Goal: Task Accomplishment & Management: Use online tool/utility

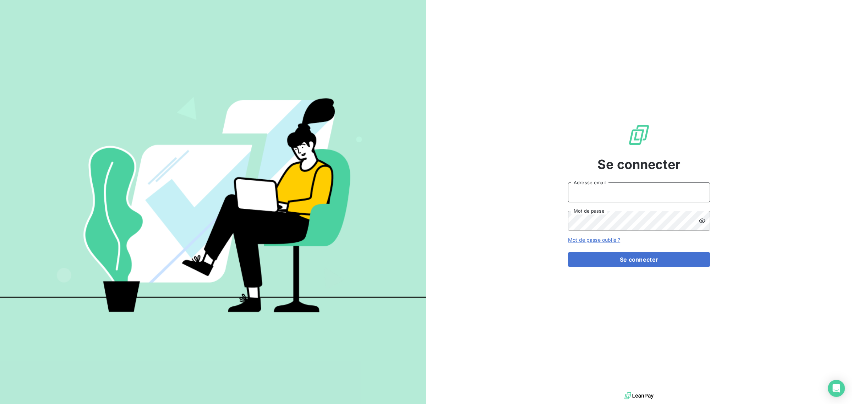
type input "met-france@recouvrement.met.com"
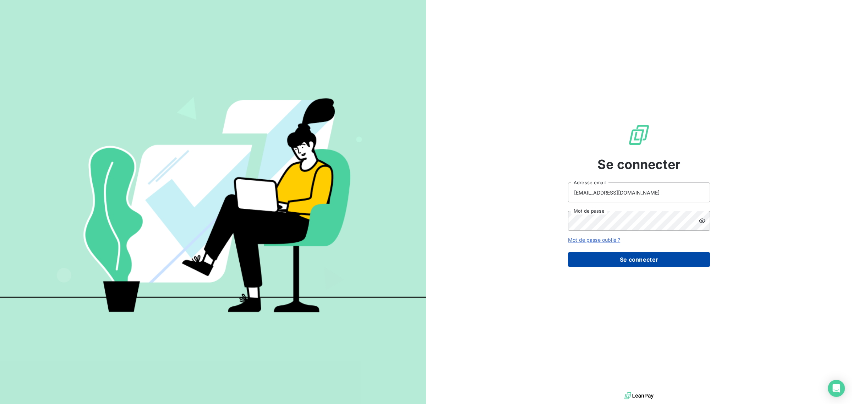
click at [616, 258] on button "Se connecter" at bounding box center [639, 259] width 142 height 15
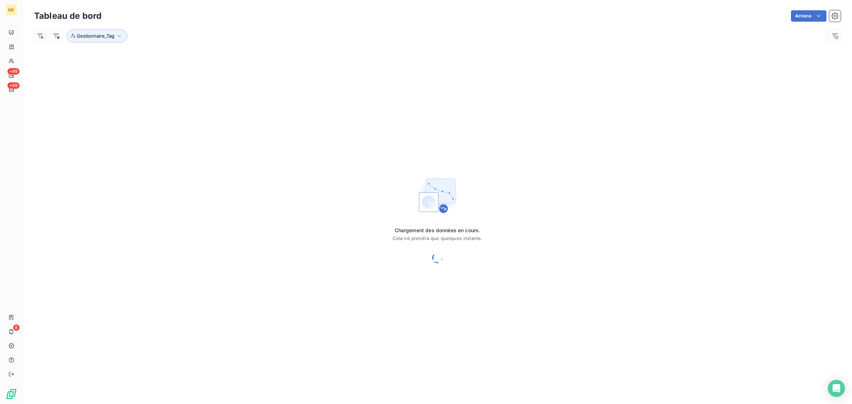
drag, startPoint x: 138, startPoint y: 55, endPoint x: 130, endPoint y: 51, distance: 9.2
click at [138, 55] on div "Chargement des données en cours. Cela ne prendra que quelques instants." at bounding box center [437, 220] width 829 height 346
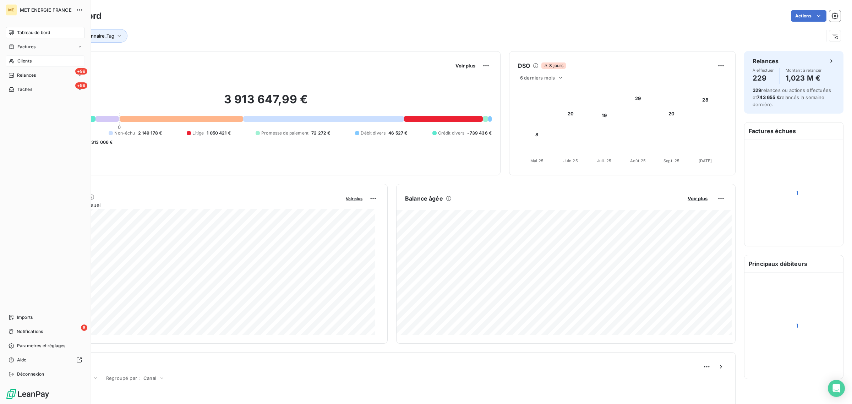
click at [14, 64] on div "Clients" at bounding box center [45, 60] width 79 height 11
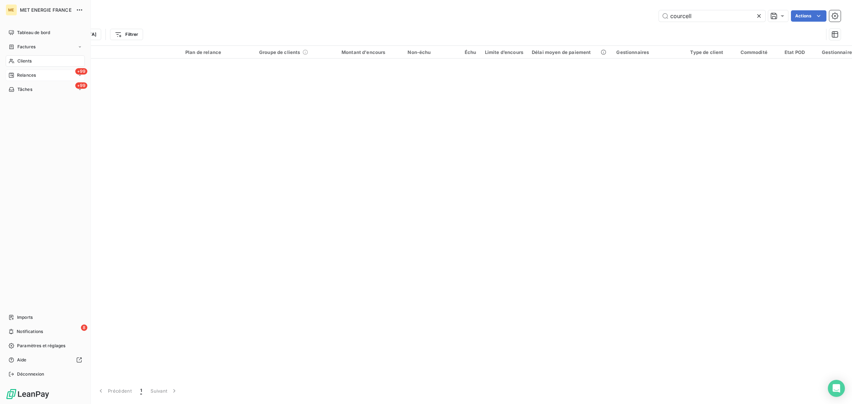
click at [27, 76] on span "Relances" at bounding box center [26, 75] width 19 height 6
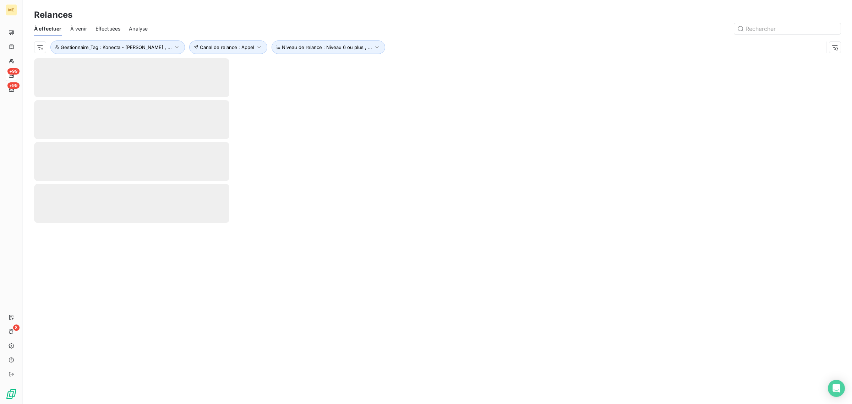
click at [106, 26] on span "Effectuées" at bounding box center [107, 28] width 25 height 7
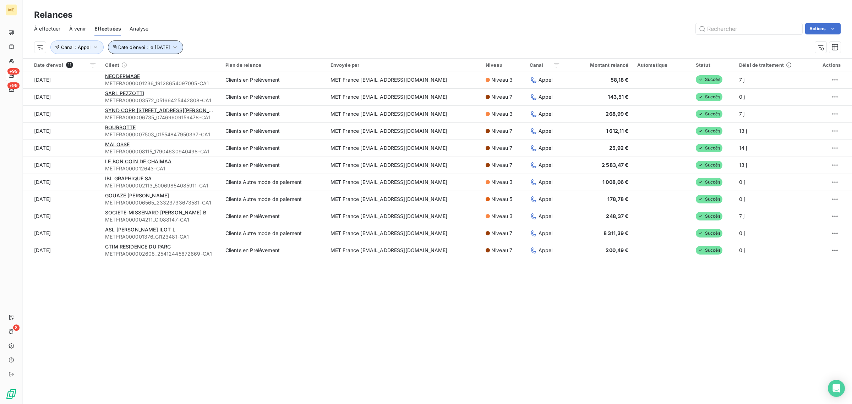
click at [143, 51] on button "Date d’envoi : le 8 oct. 2025" at bounding box center [145, 46] width 75 height 13
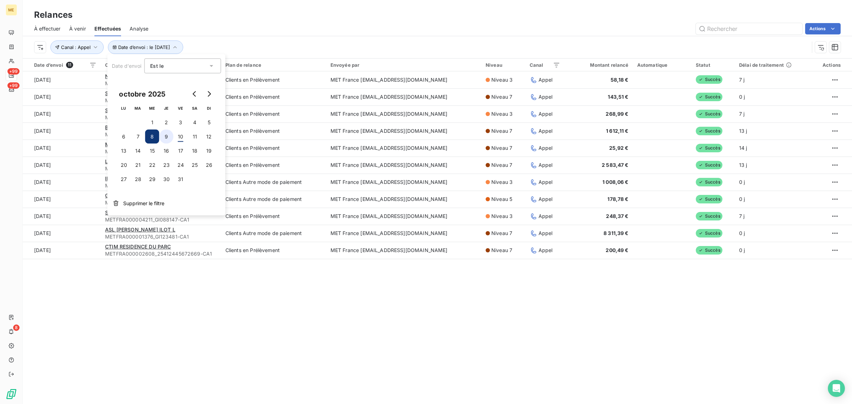
click at [171, 136] on button "9" at bounding box center [166, 137] width 14 height 14
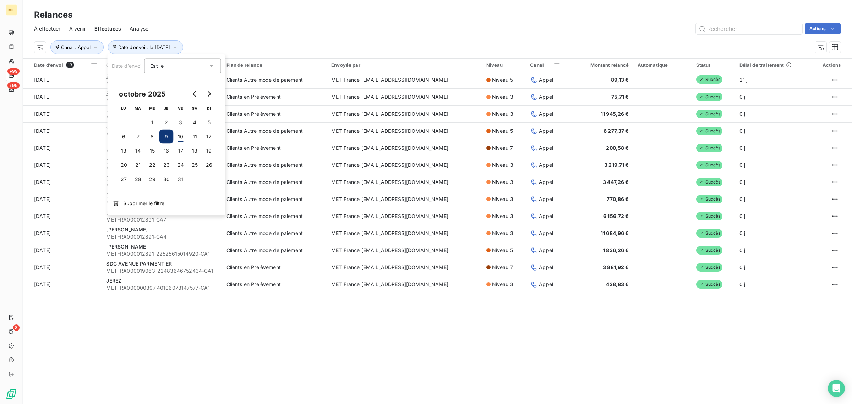
click at [247, 31] on div "Actions" at bounding box center [499, 28] width 684 height 11
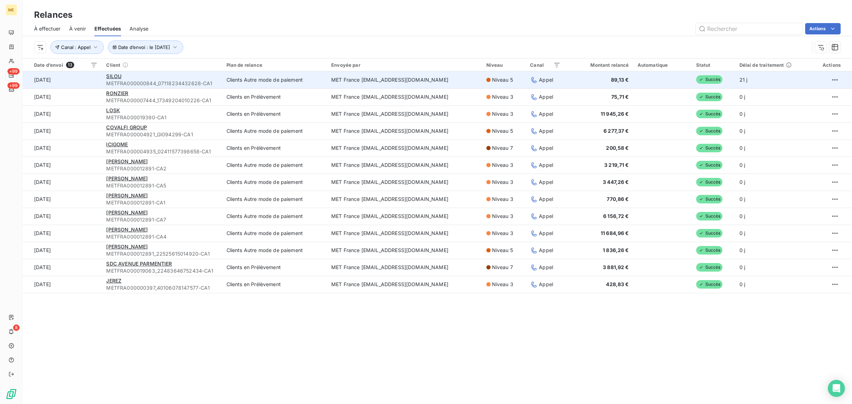
click at [214, 82] on span "METFRA000000844_07118234432628-CA1" at bounding box center [161, 83] width 111 height 7
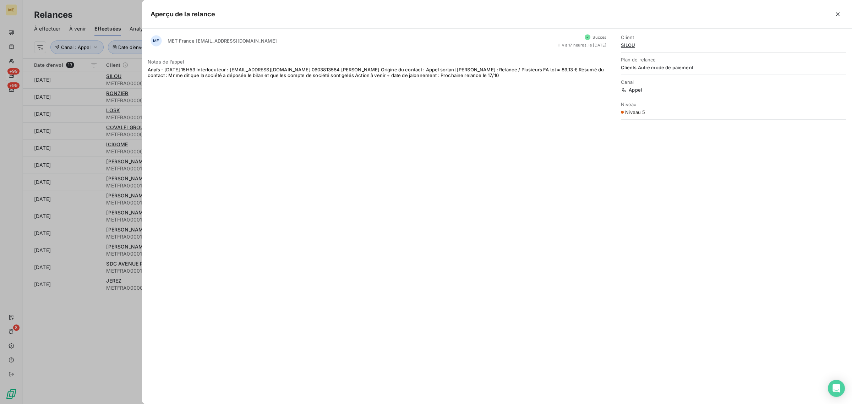
click at [68, 98] on div at bounding box center [426, 202] width 852 height 404
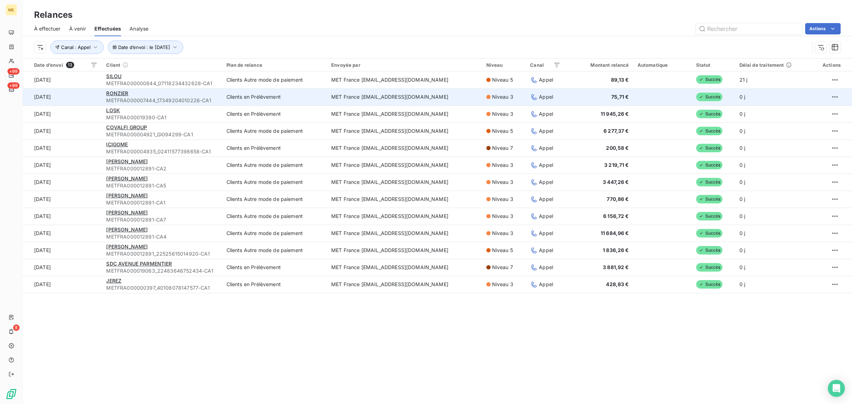
click at [152, 92] on div "RONZIER" at bounding box center [161, 93] width 111 height 7
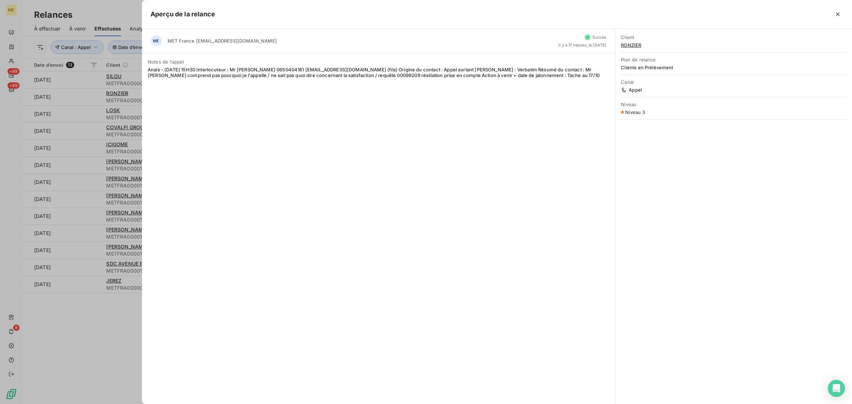
click at [117, 112] on div at bounding box center [426, 202] width 852 height 404
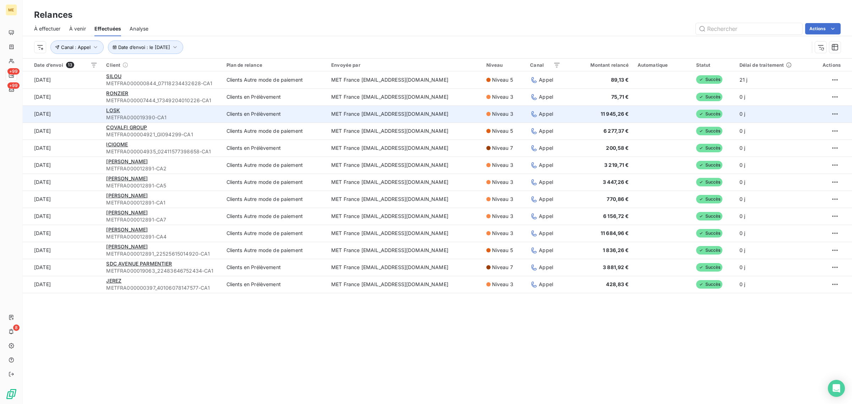
click at [127, 110] on div "LOSK" at bounding box center [161, 110] width 111 height 7
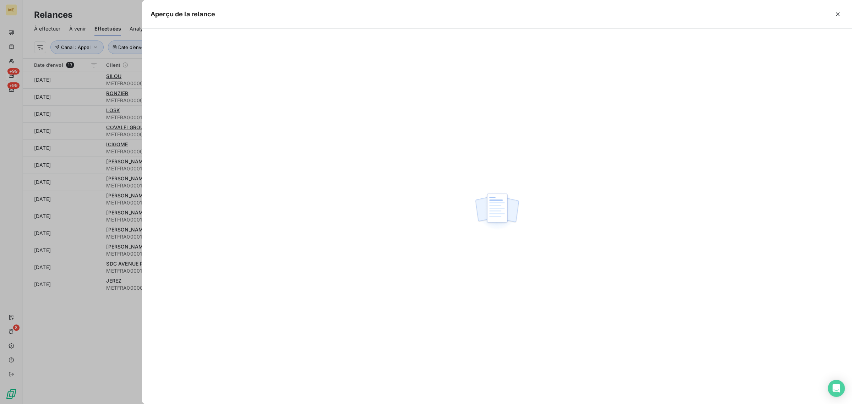
click at [125, 111] on div at bounding box center [426, 202] width 852 height 404
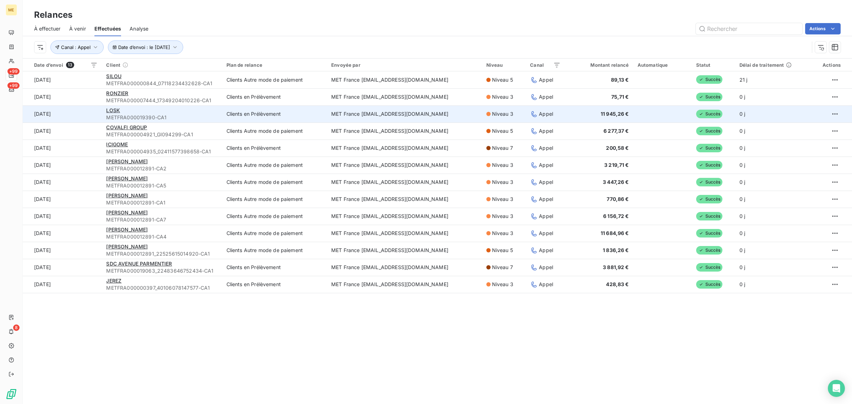
click at [134, 113] on div "LOSK" at bounding box center [161, 110] width 111 height 7
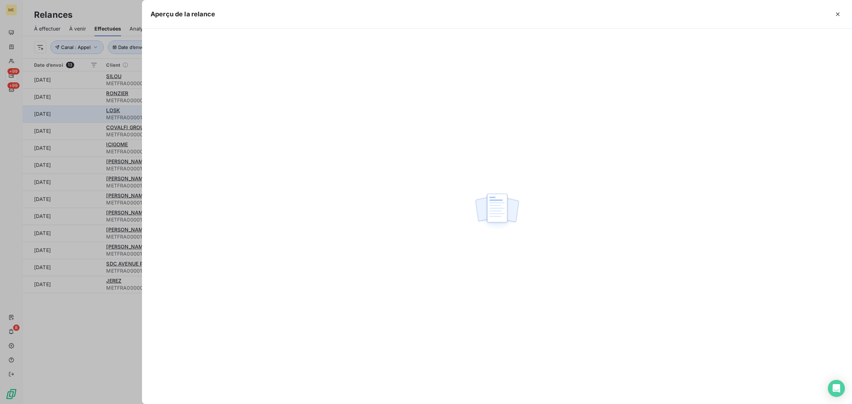
click at [134, 113] on div at bounding box center [426, 202] width 852 height 404
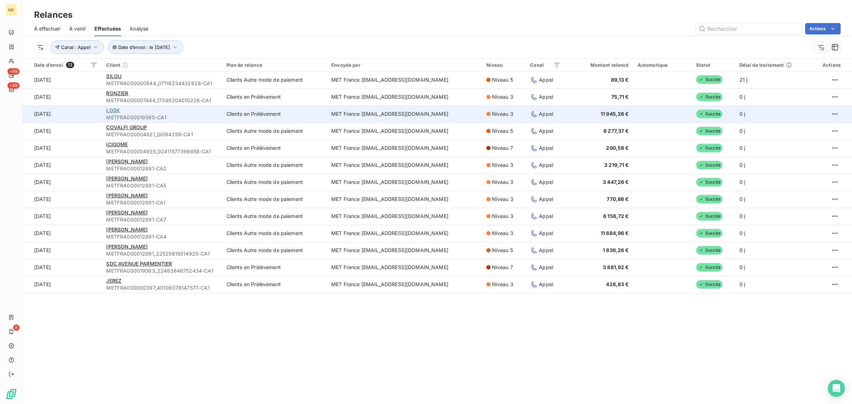
click at [114, 111] on span "LOSK" at bounding box center [113, 110] width 14 height 6
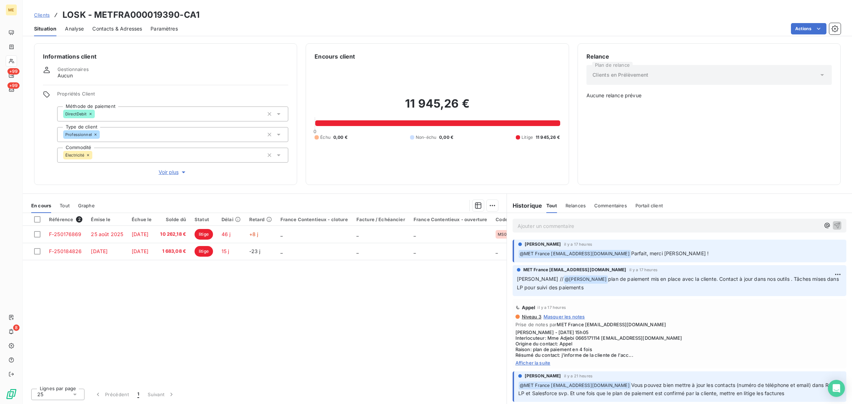
click at [177, 173] on span "Voir plus" at bounding box center [173, 172] width 28 height 7
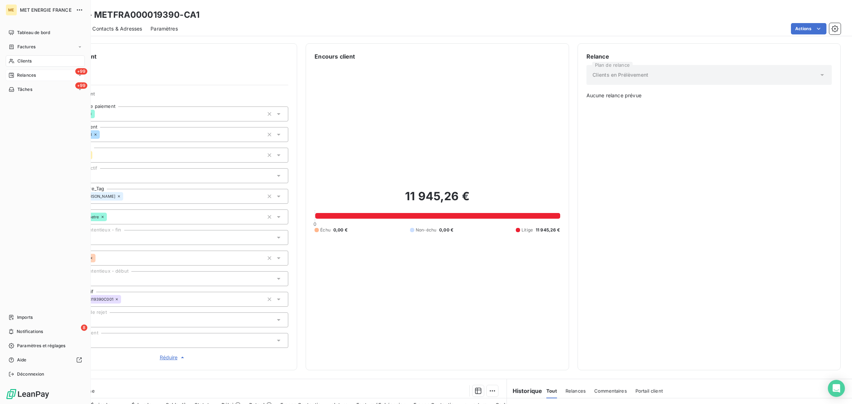
click at [22, 75] on span "Relances" at bounding box center [26, 75] width 19 height 6
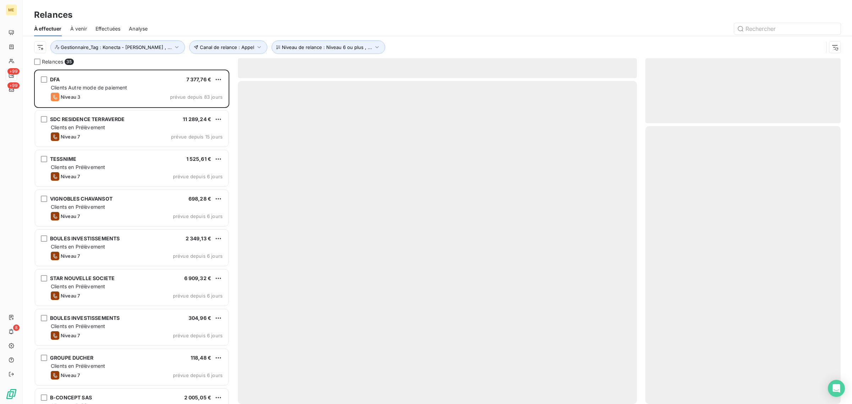
scroll to position [328, 188]
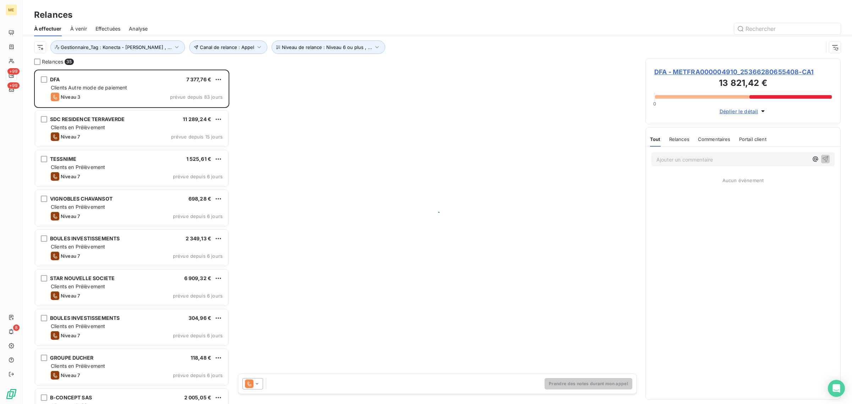
click at [107, 22] on div "Effectuées" at bounding box center [107, 28] width 25 height 15
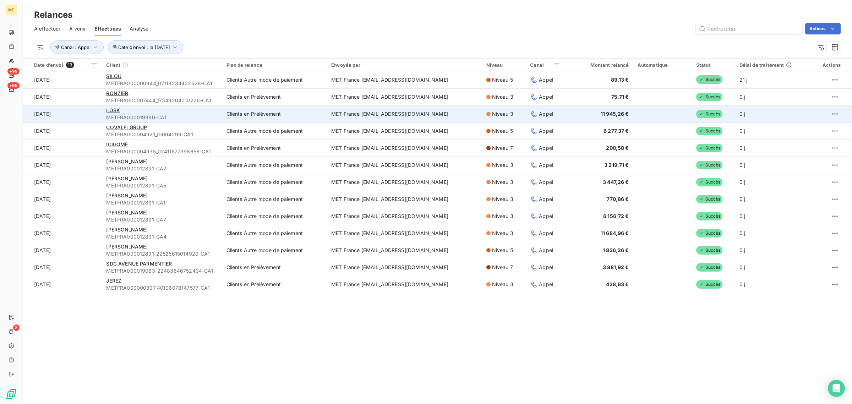
click at [151, 111] on div "LOSK" at bounding box center [161, 110] width 111 height 7
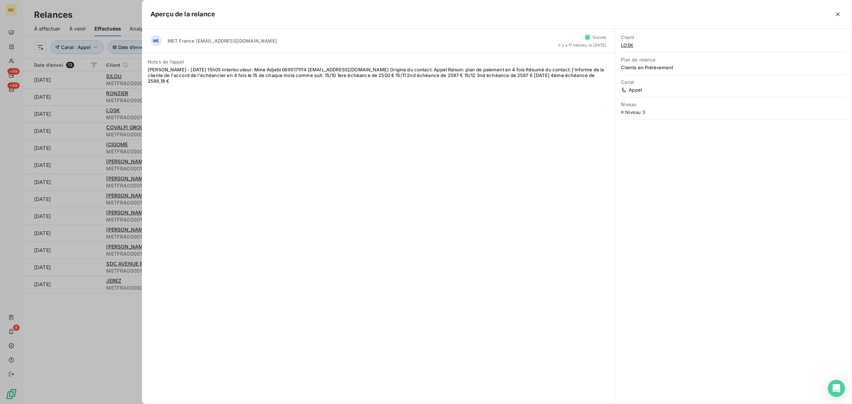
click at [83, 132] on div at bounding box center [426, 202] width 852 height 404
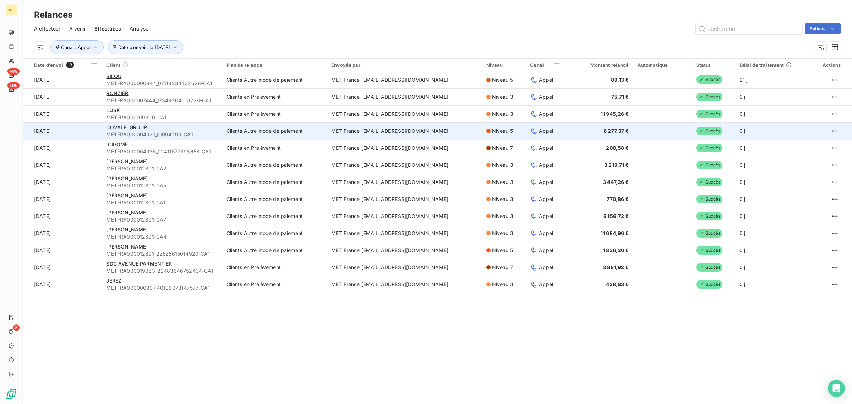
click at [86, 130] on td "[DATE]" at bounding box center [62, 130] width 79 height 17
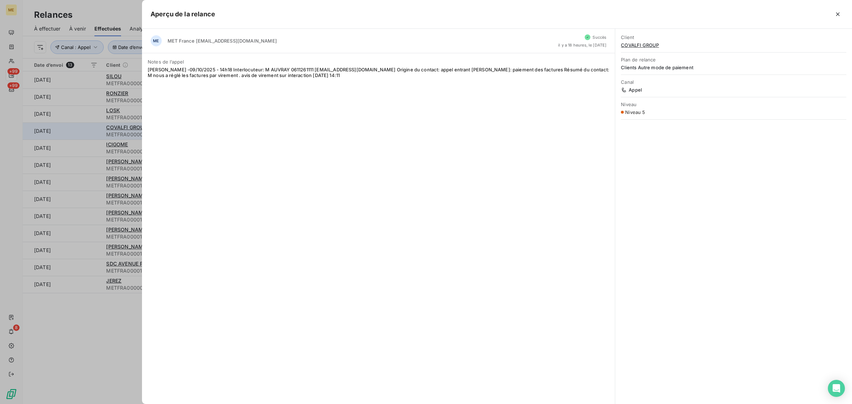
click at [86, 130] on div at bounding box center [426, 202] width 852 height 404
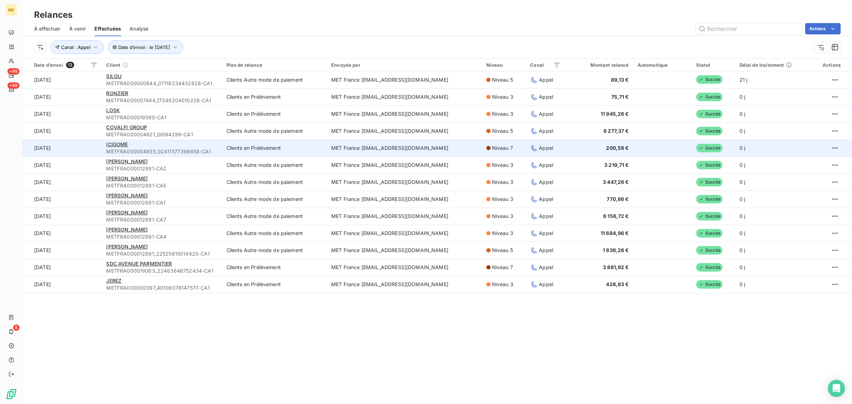
click at [88, 141] on td "[DATE]" at bounding box center [62, 147] width 79 height 17
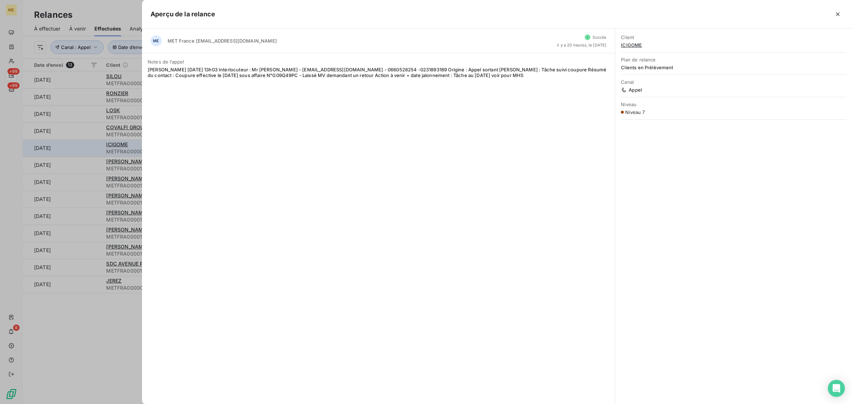
click at [88, 141] on div at bounding box center [426, 202] width 852 height 404
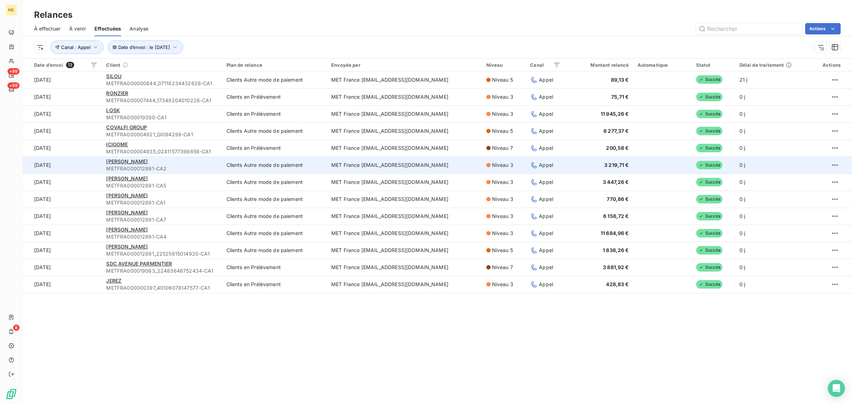
click at [90, 166] on td "[DATE]" at bounding box center [62, 165] width 79 height 17
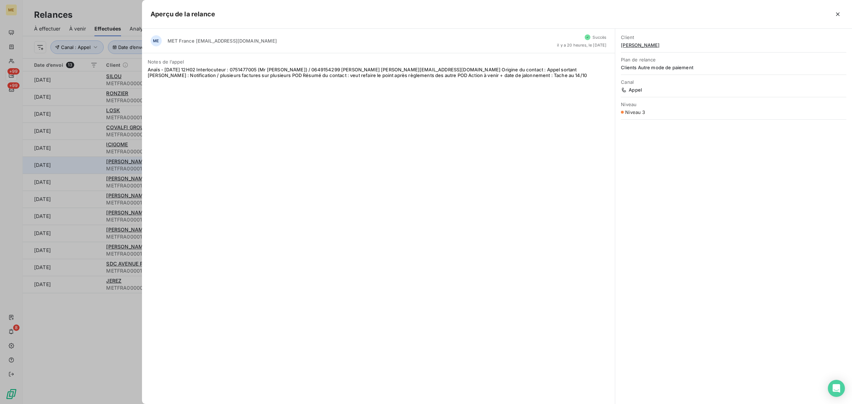
click at [90, 166] on div at bounding box center [426, 202] width 852 height 404
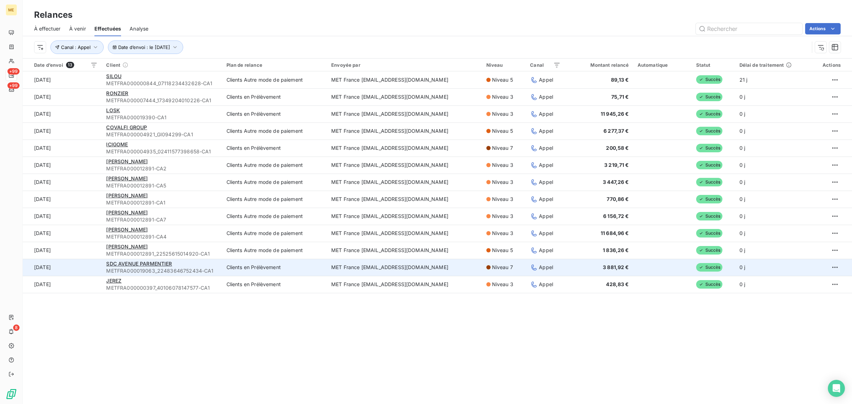
click at [96, 265] on td "[DATE]" at bounding box center [62, 267] width 79 height 17
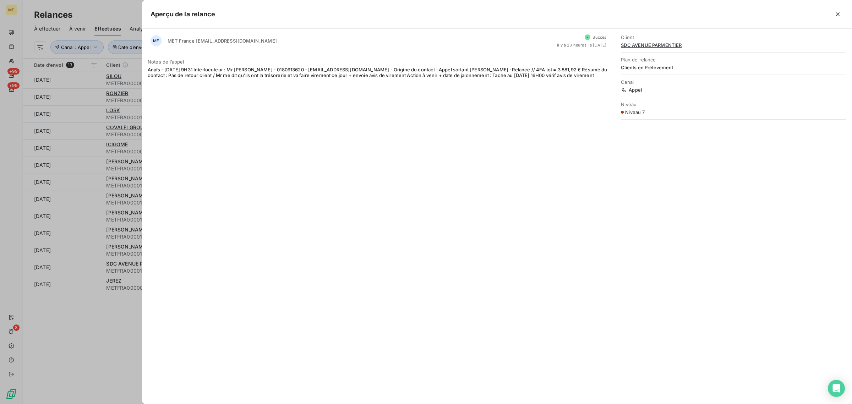
click at [93, 264] on div at bounding box center [426, 202] width 852 height 404
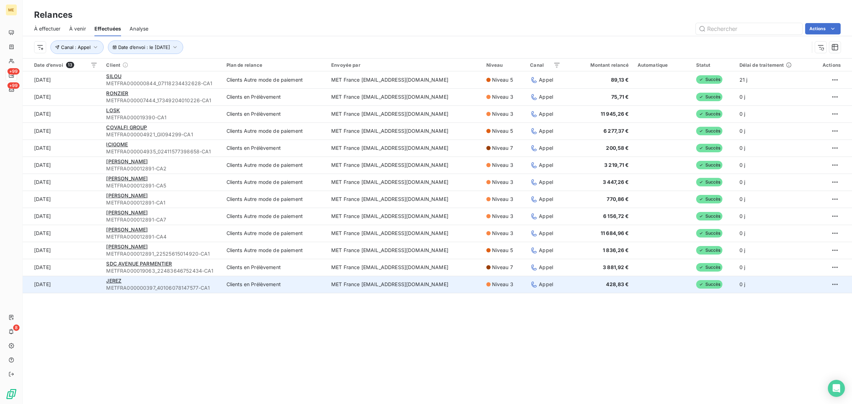
click at [86, 279] on td "[DATE]" at bounding box center [62, 284] width 79 height 17
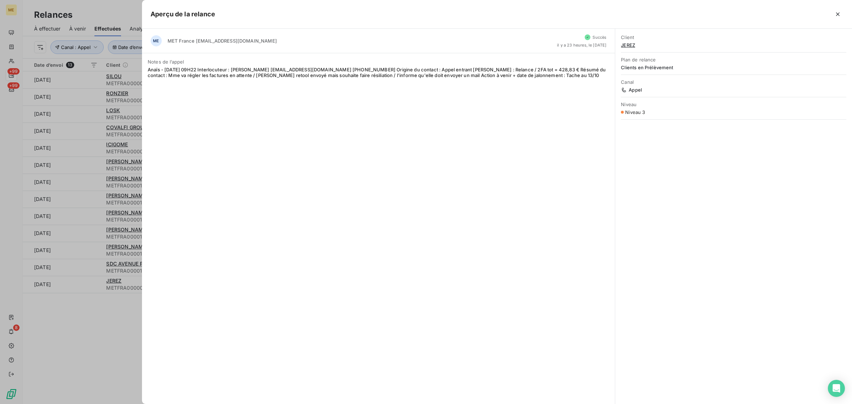
click at [92, 324] on div at bounding box center [426, 202] width 852 height 404
